Goal: Task Accomplishment & Management: Manage account settings

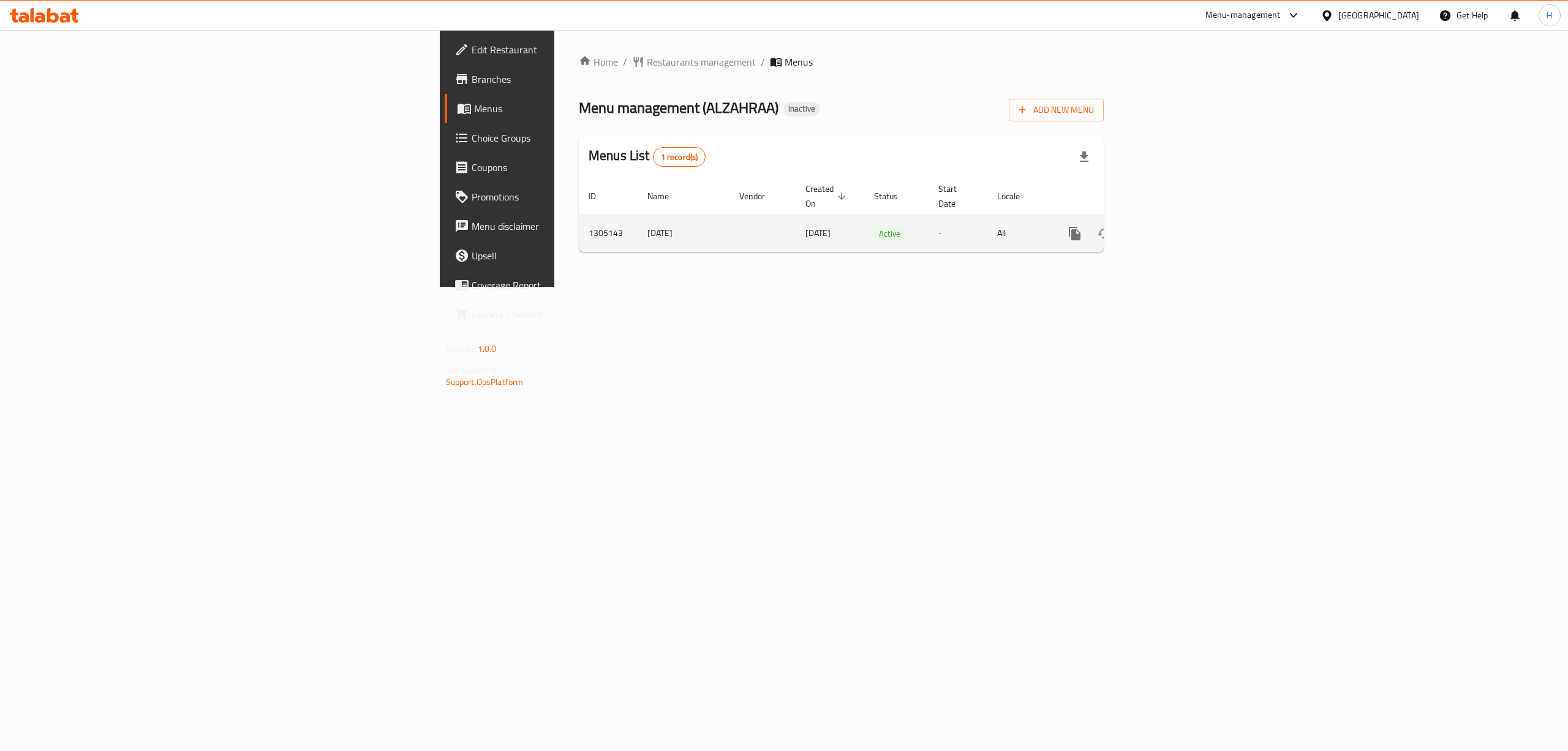
click at [1187, 217] on td "enhanced table" at bounding box center [1119, 233] width 137 height 37
click at [1170, 226] on icon "enhanced table" at bounding box center [1163, 233] width 14 height 14
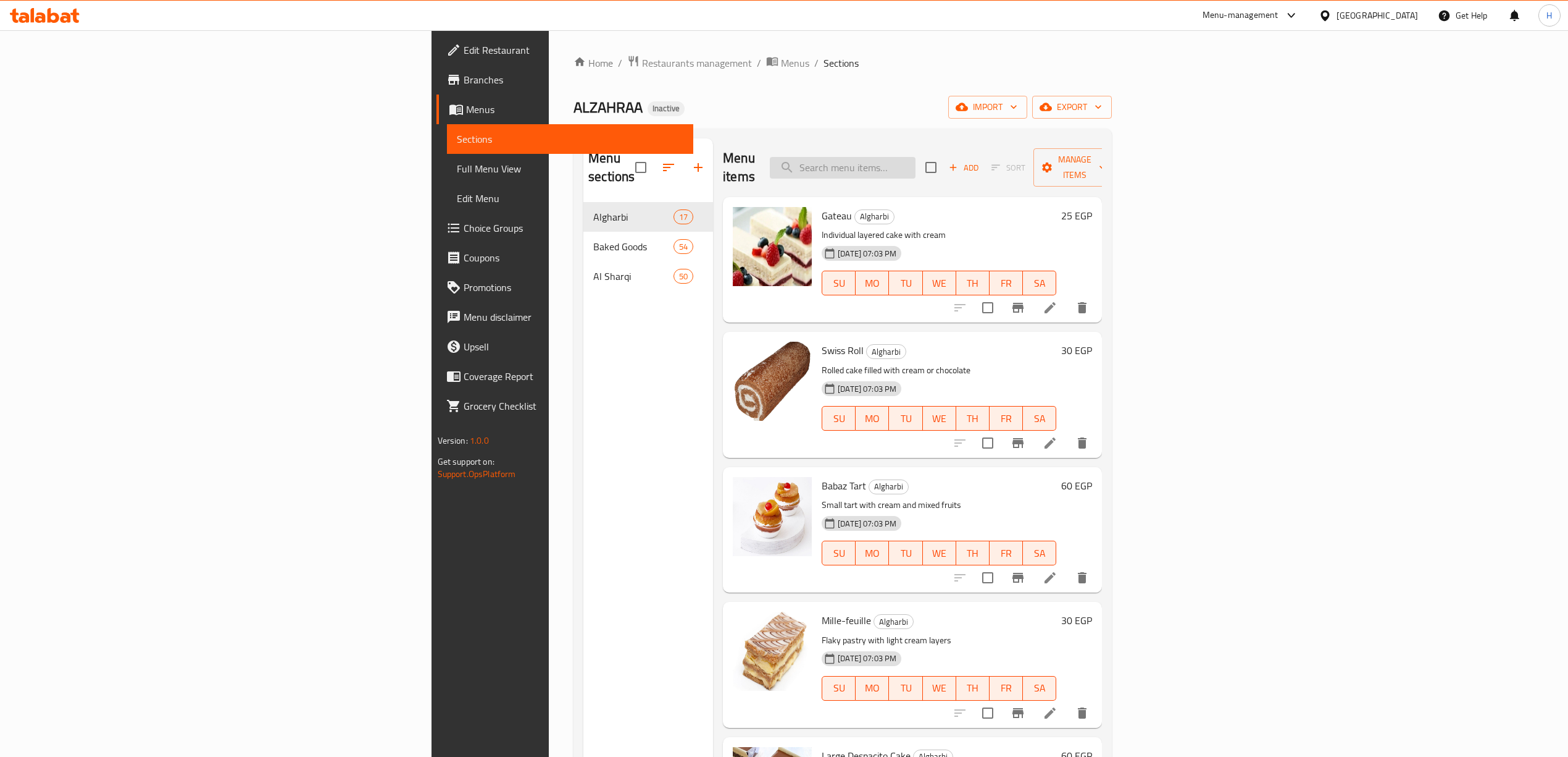
click at [915, 158] on input "search" at bounding box center [843, 168] width 146 height 22
paste input "بقسماط"
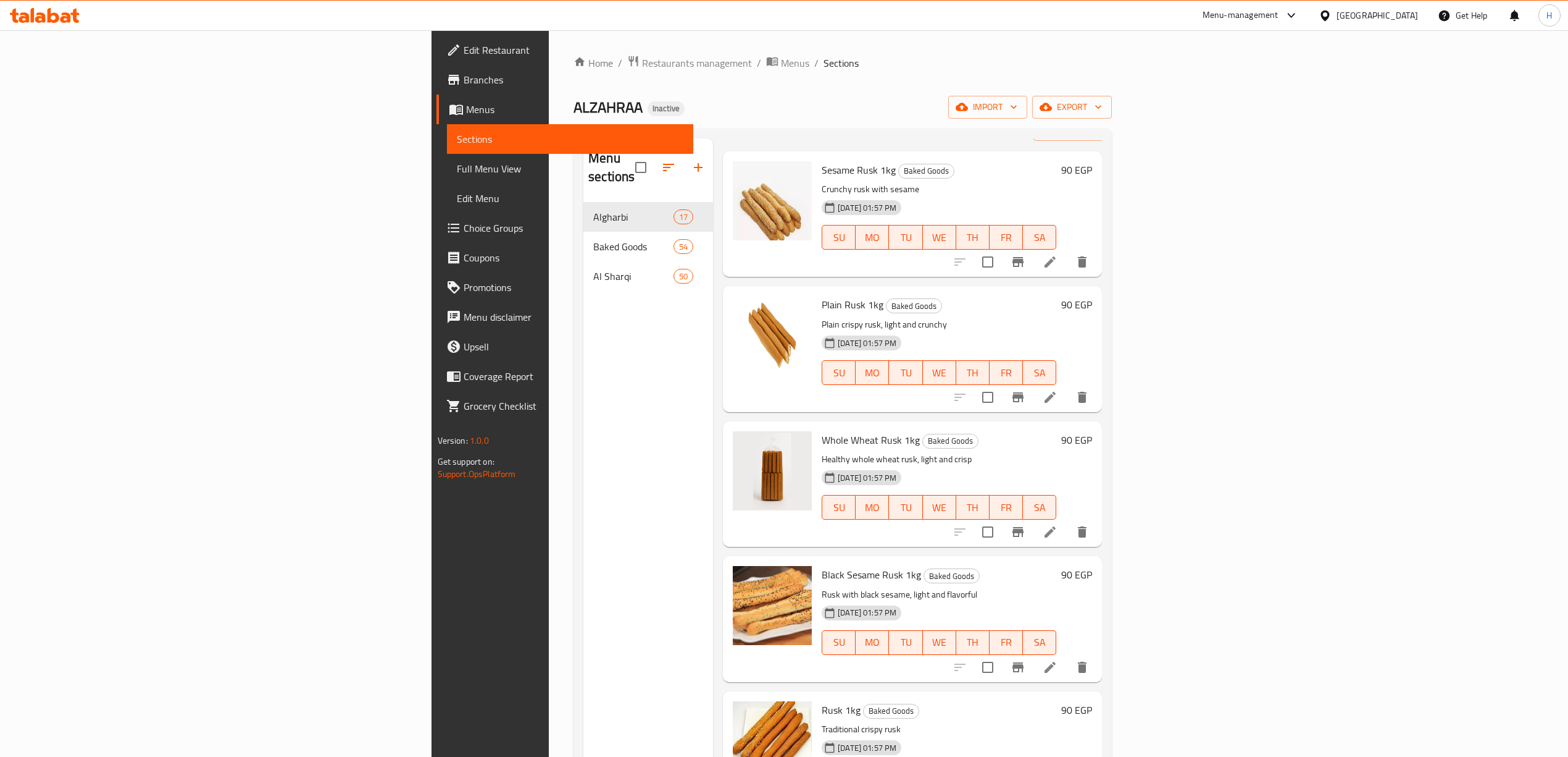
scroll to position [83, 0]
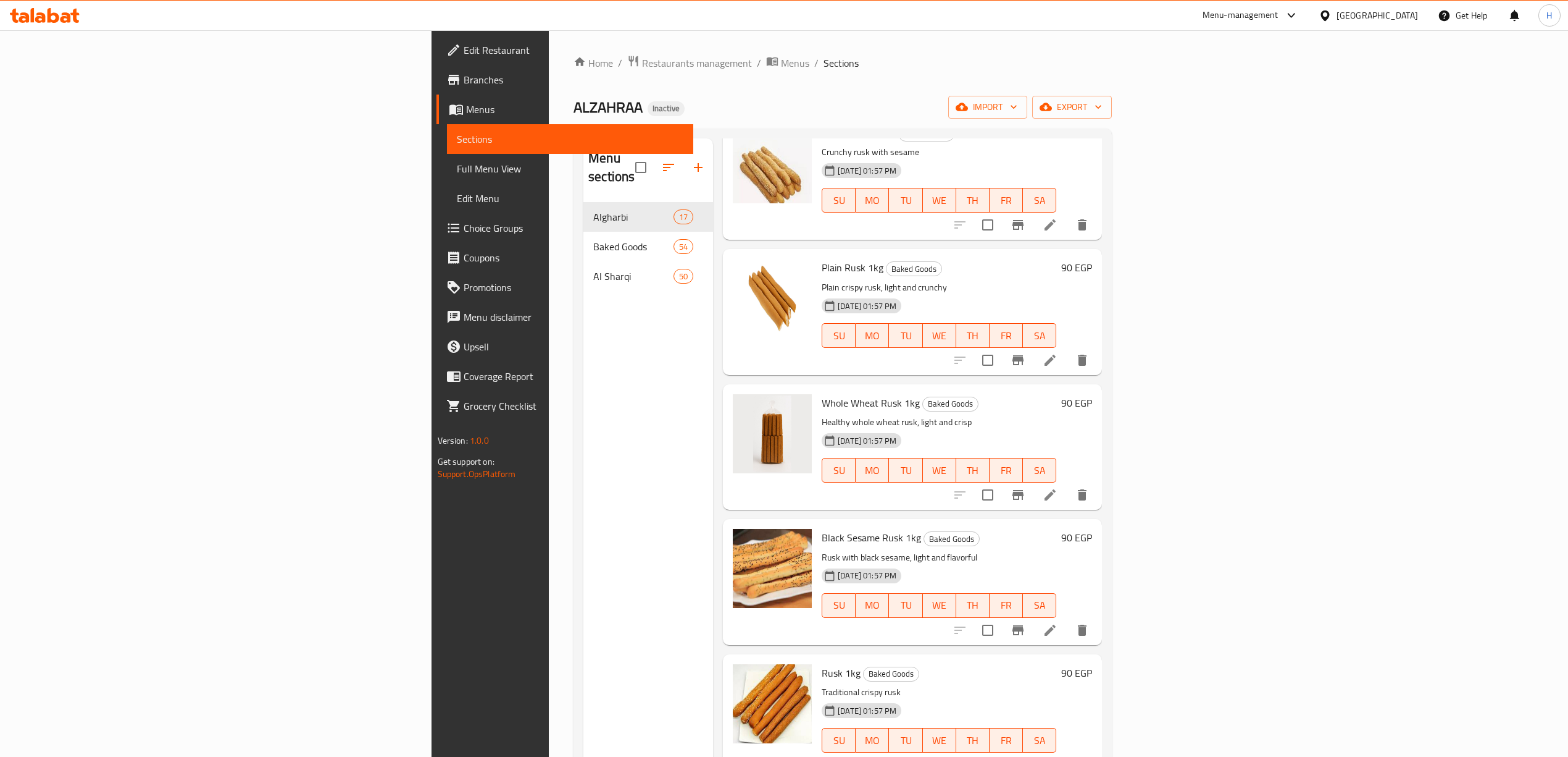
type input "بقسماط"
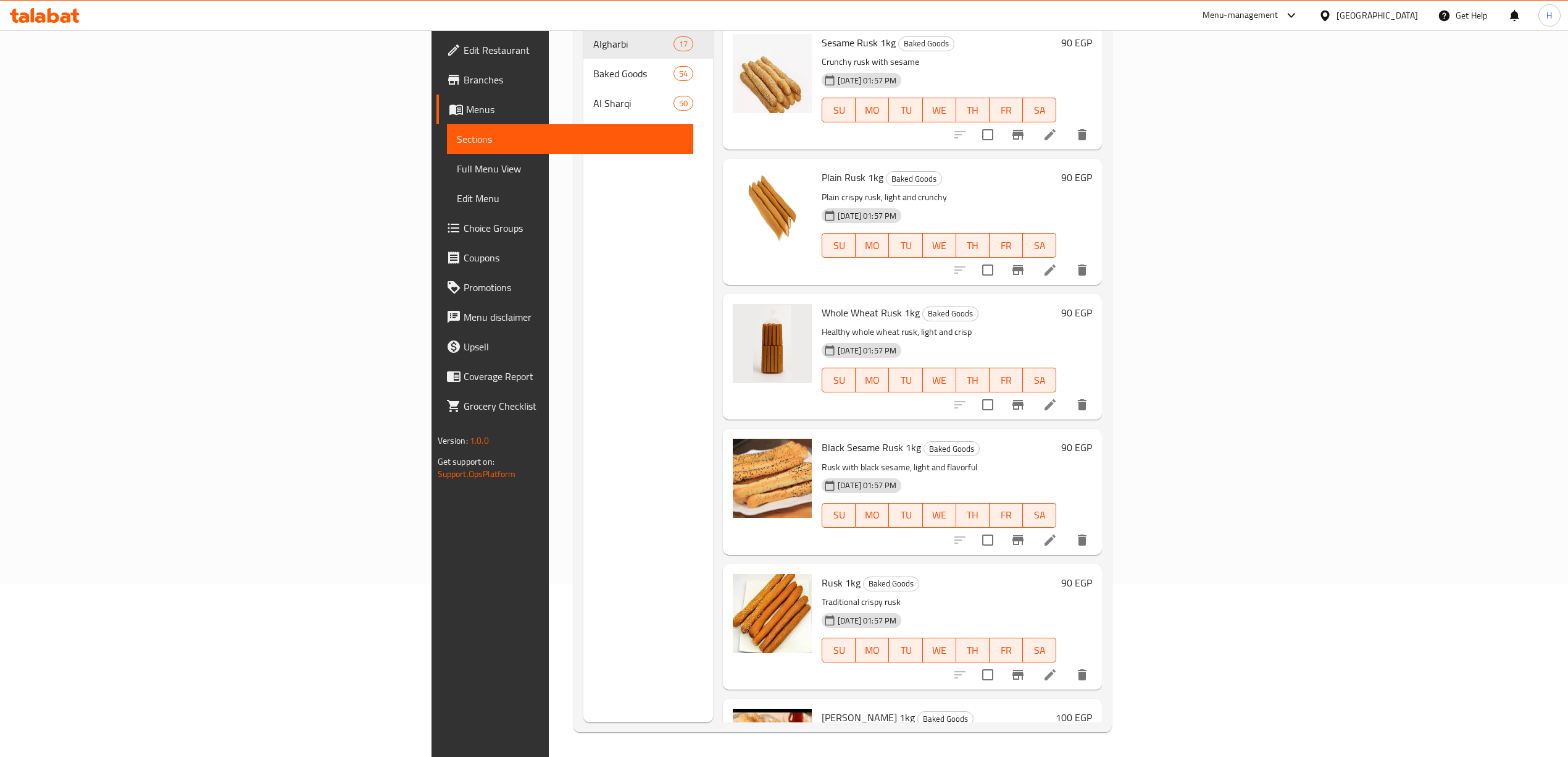
scroll to position [8, 0]
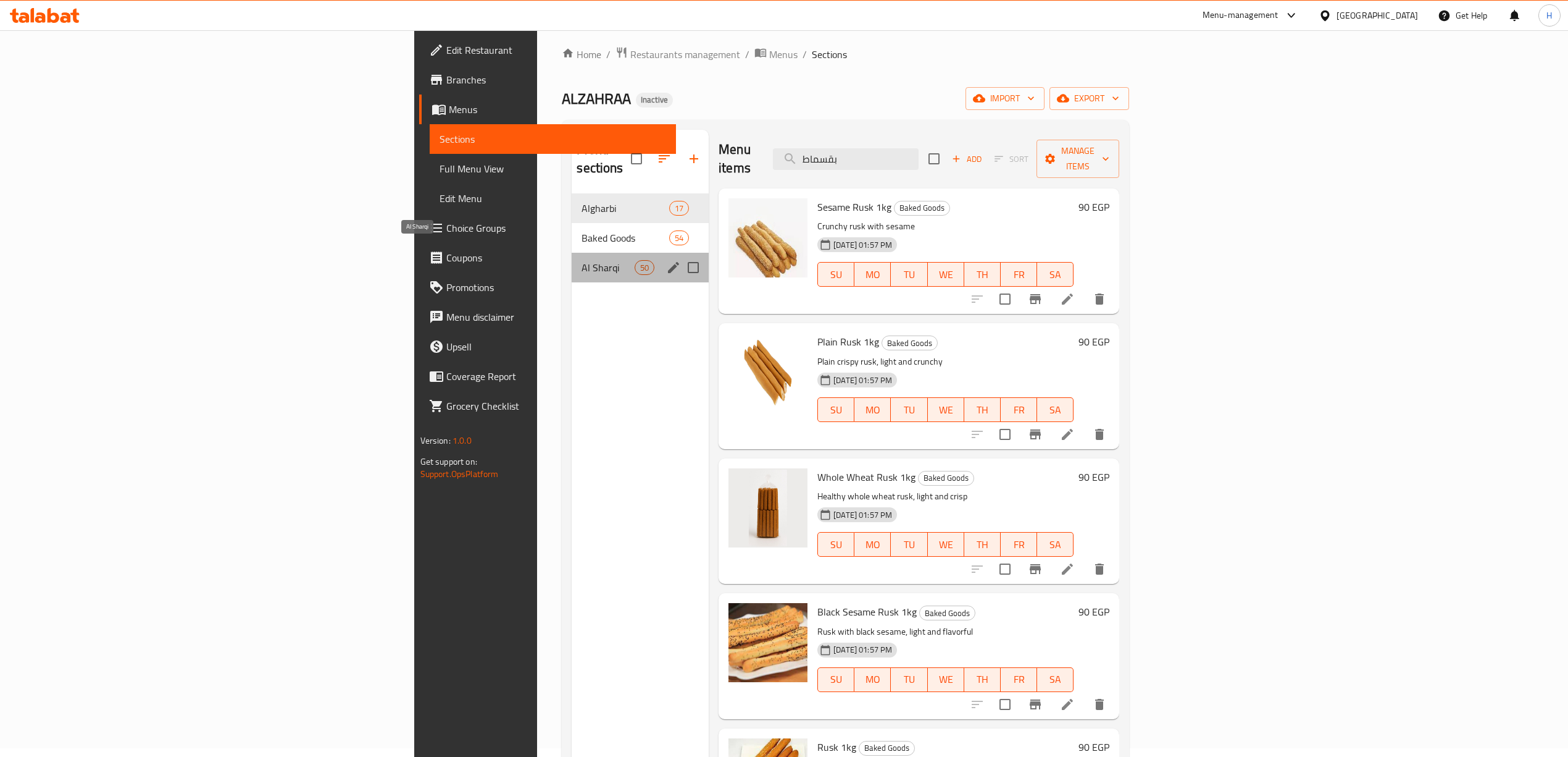
click at [582, 260] on span "Al Sharqi" at bounding box center [608, 267] width 53 height 15
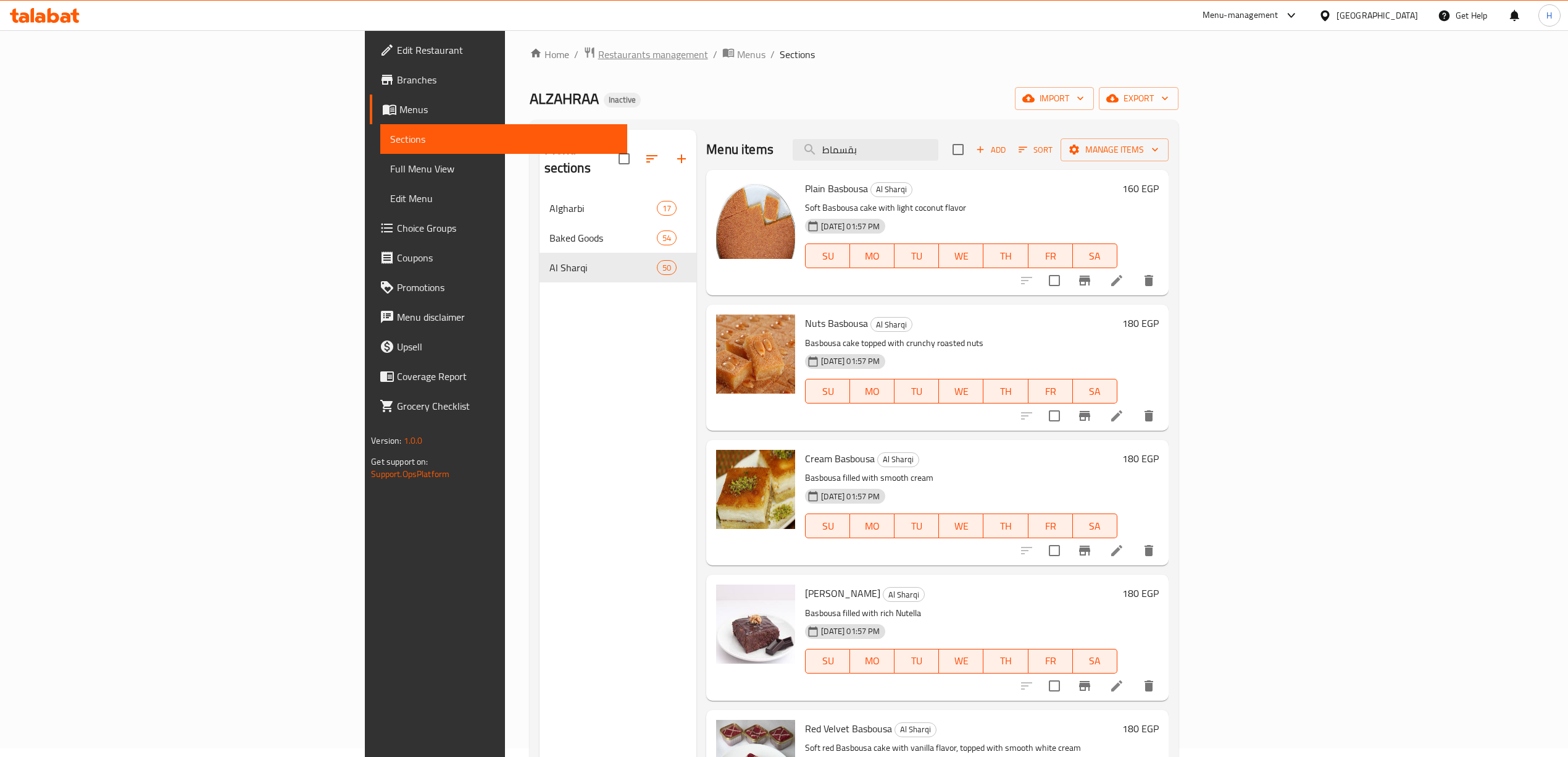
click at [598, 62] on span "Restaurants management" at bounding box center [653, 54] width 110 height 15
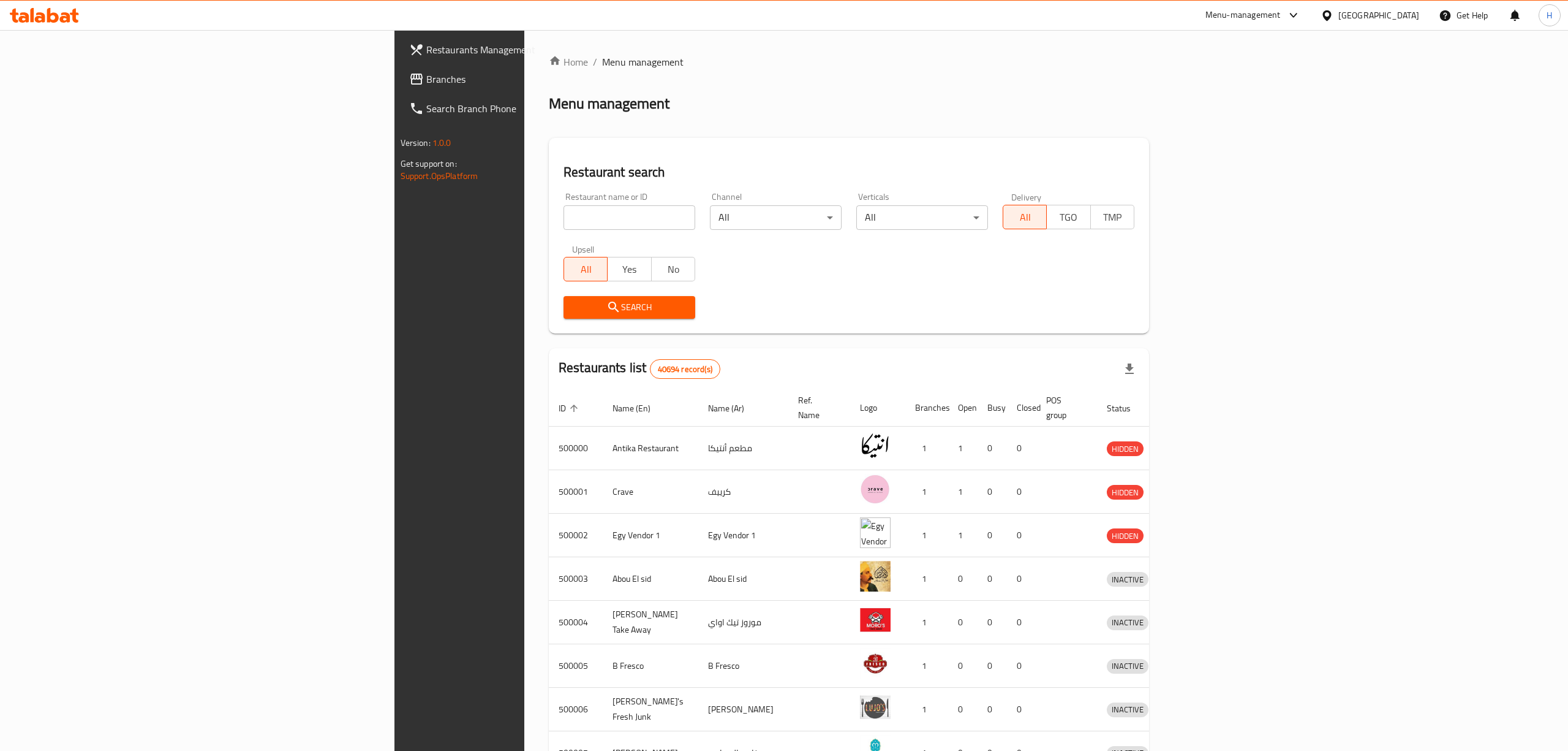
click at [476, 214] on div at bounding box center [784, 376] width 1568 height 751
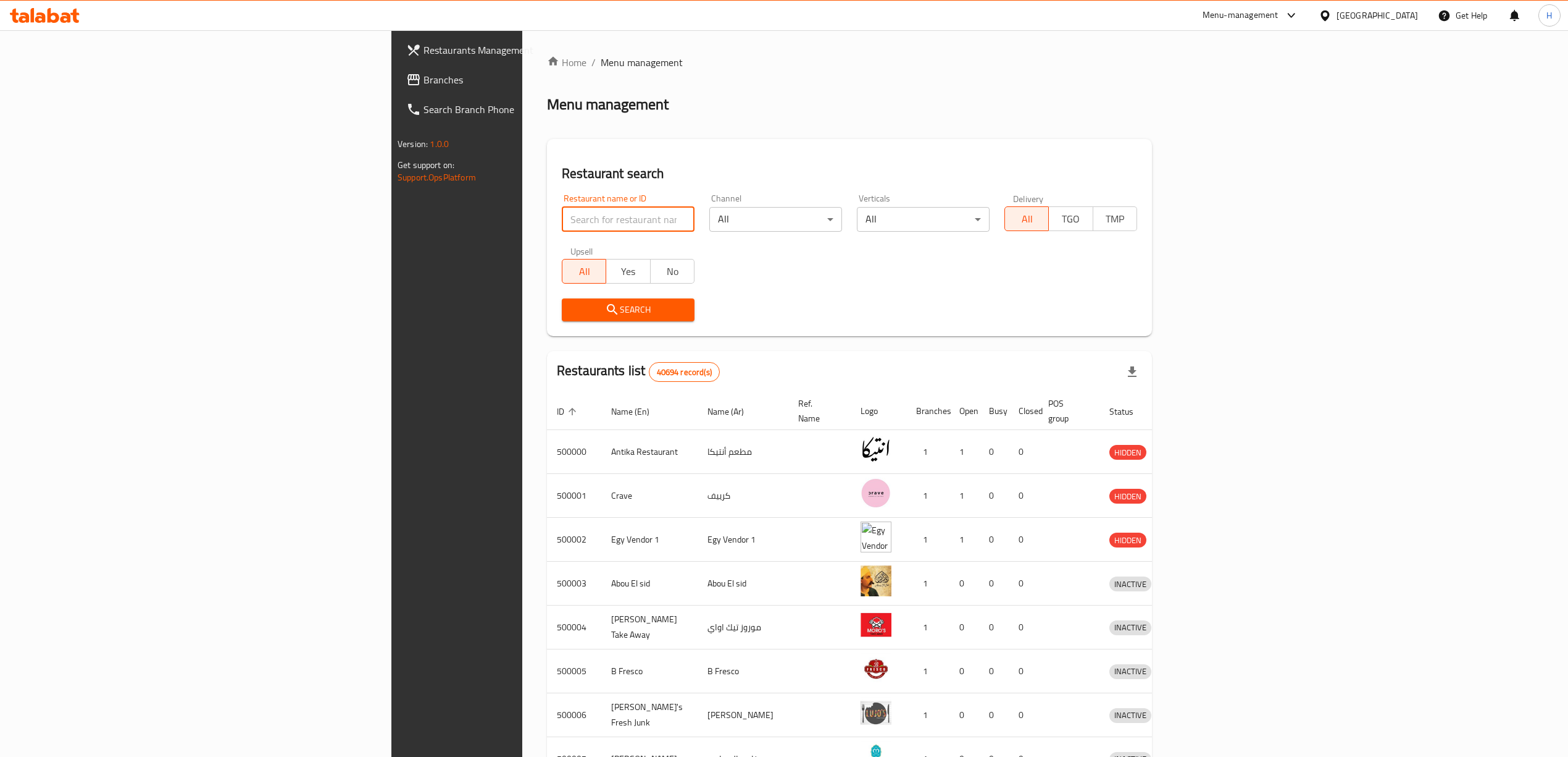
drag, startPoint x: 480, startPoint y: 216, endPoint x: 438, endPoint y: 231, distance: 44.6
drag, startPoint x: 438, startPoint y: 231, endPoint x: 405, endPoint y: 221, distance: 34.5
paste input "صيدلية [PERSON_NAME]"
type input "صيدلية [PERSON_NAME]"
click at [572, 309] on span "Search" at bounding box center [628, 309] width 113 height 16
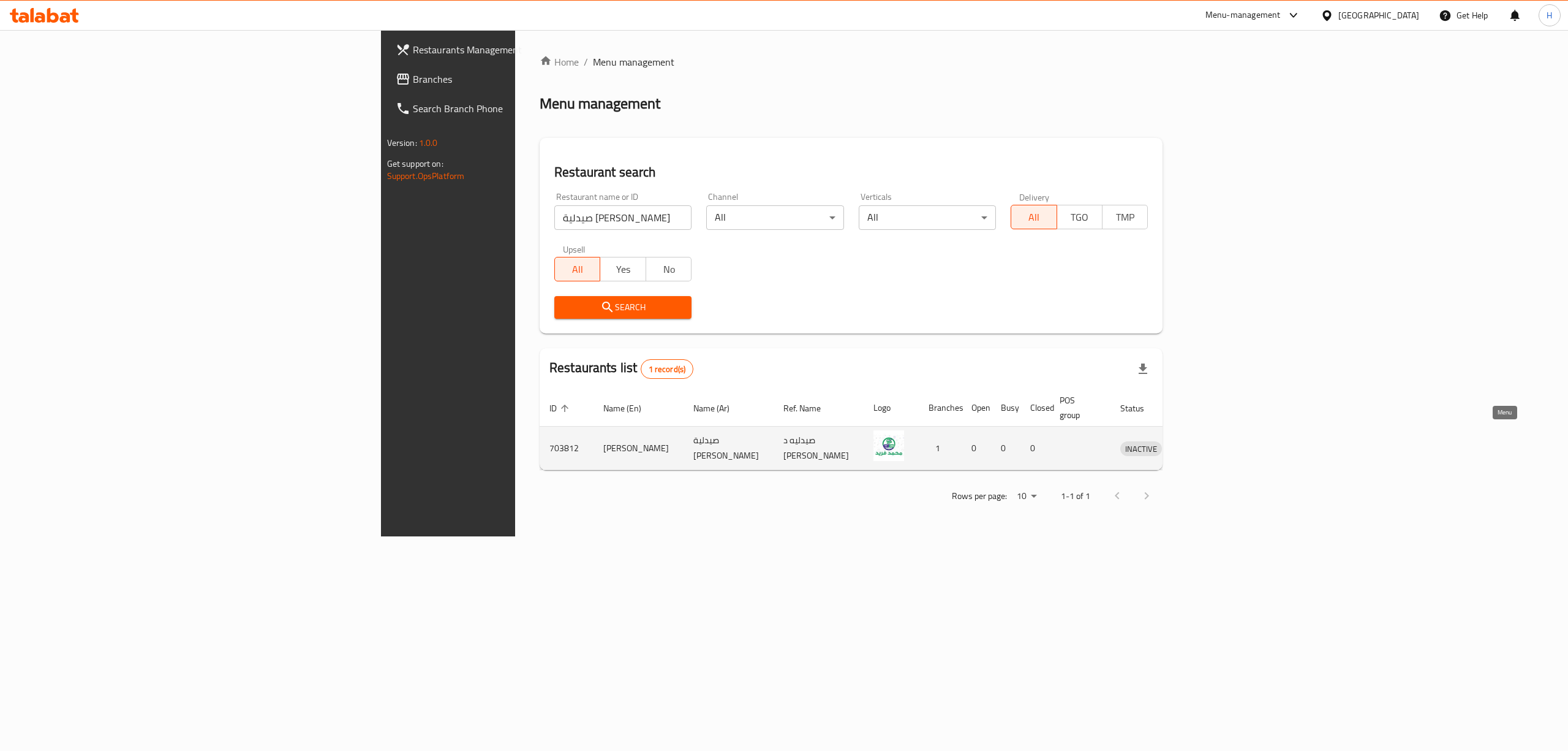
click at [1201, 443] on icon "enhanced table" at bounding box center [1194, 449] width 14 height 11
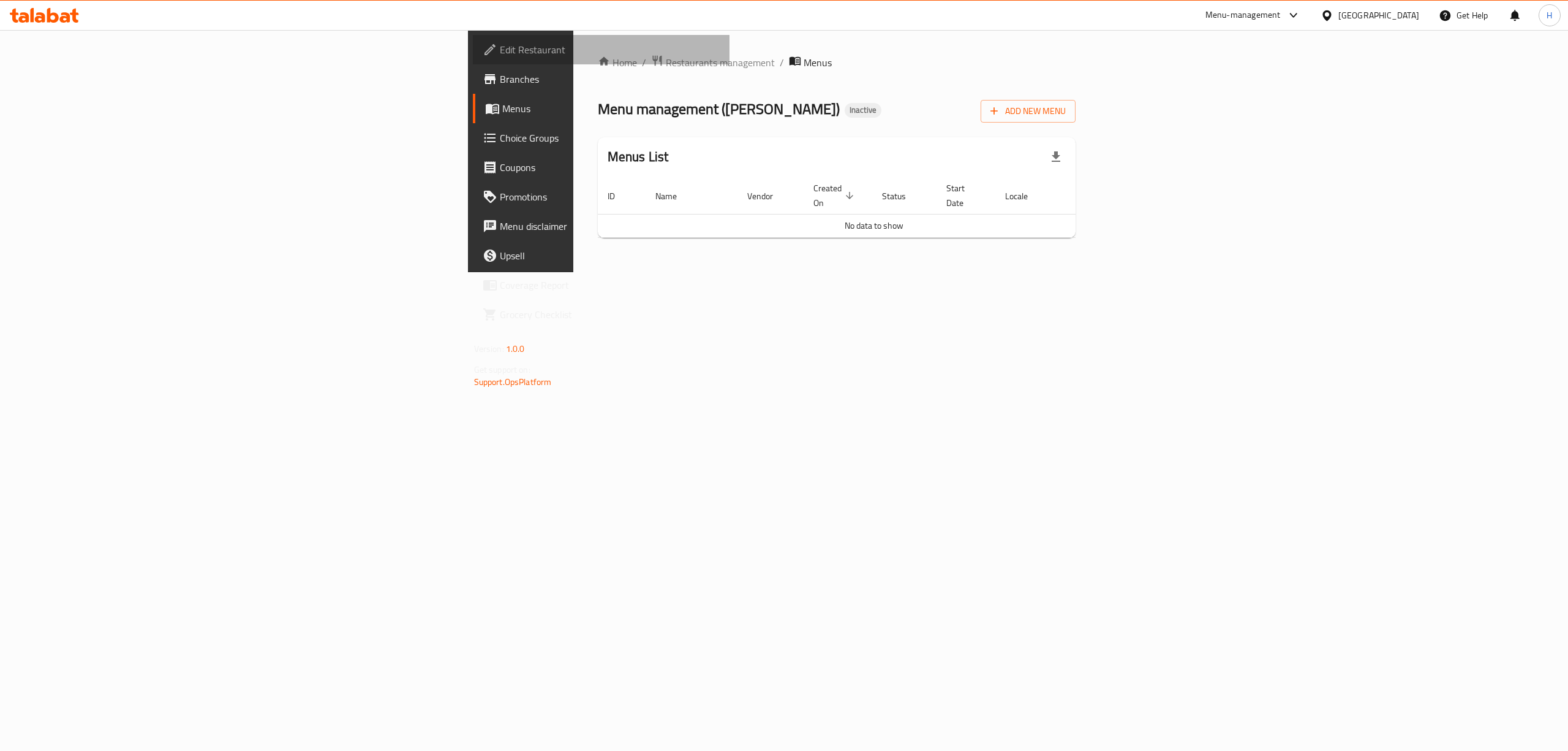
click at [473, 60] on link "Edit Restaurant" at bounding box center [601, 50] width 257 height 30
